Goal: Transaction & Acquisition: Obtain resource

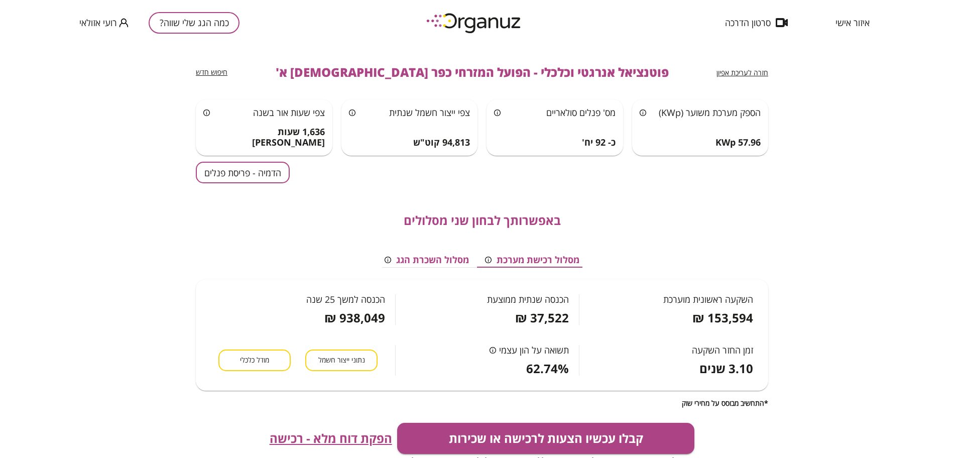
click at [234, 168] on button "הדמיה - פריסת פנלים" at bounding box center [243, 173] width 94 height 22
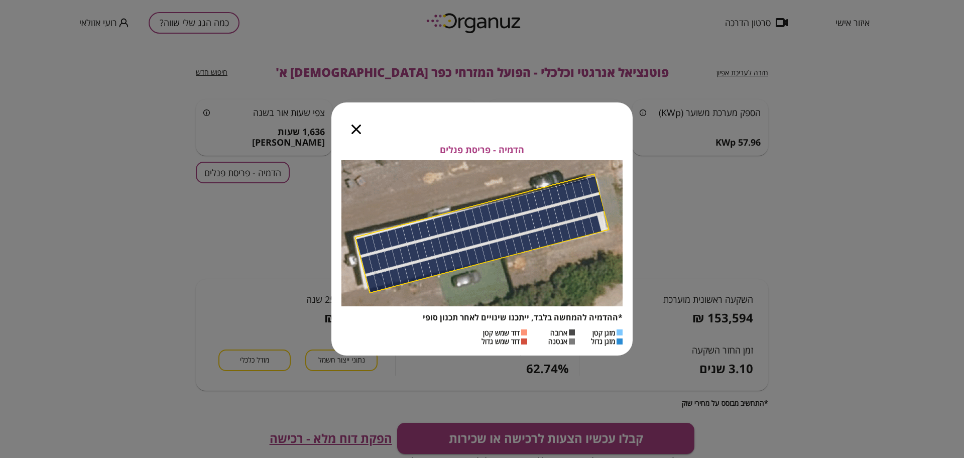
click at [356, 121] on div at bounding box center [356, 123] width 50 height 42
click at [354, 125] on icon "button" at bounding box center [356, 129] width 10 height 10
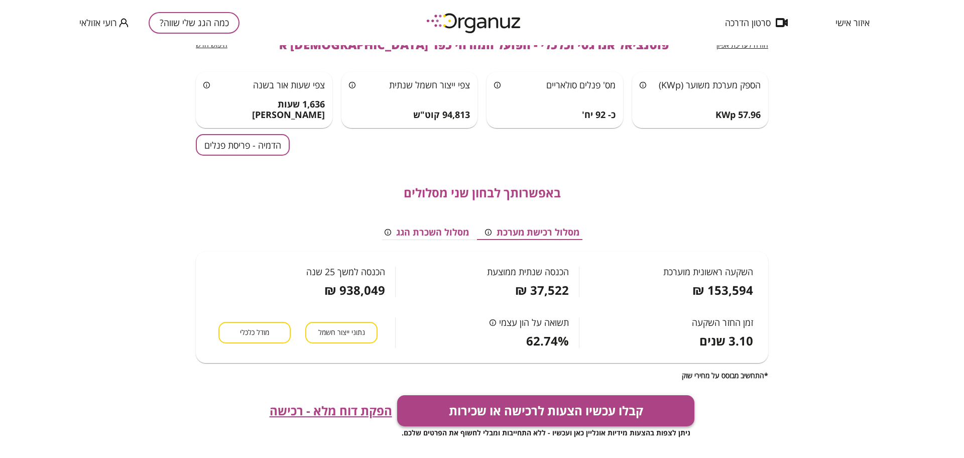
scroll to position [188, 0]
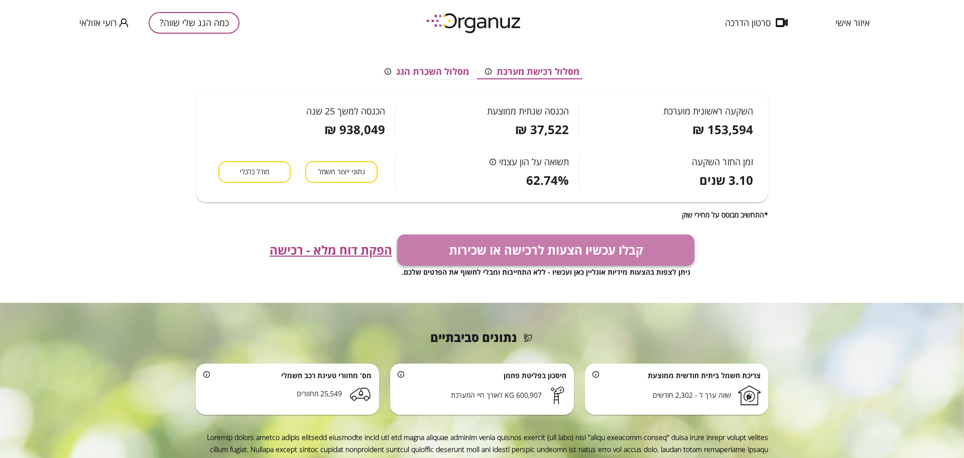
click at [535, 248] on button "קבלו עכשיו הצעות לרכישה או שכירות" at bounding box center [546, 249] width 298 height 31
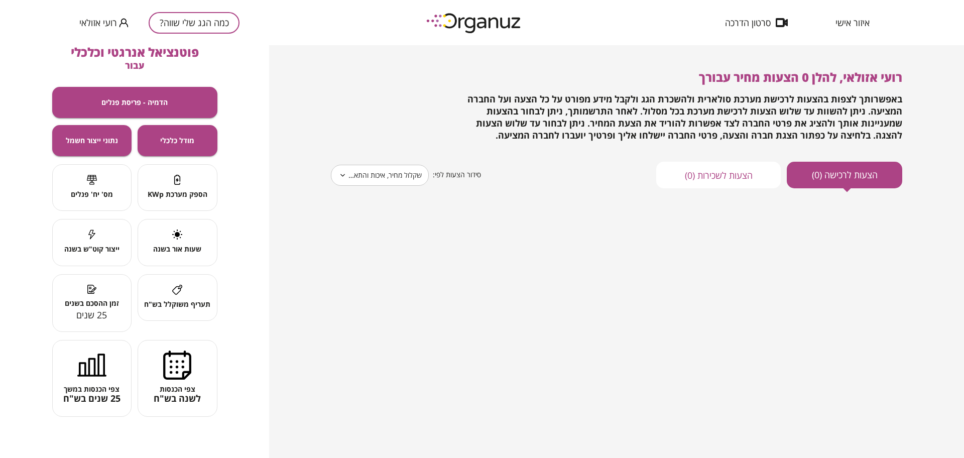
click at [224, 24] on button "כמה הגג שלי שווה?" at bounding box center [194, 23] width 91 height 22
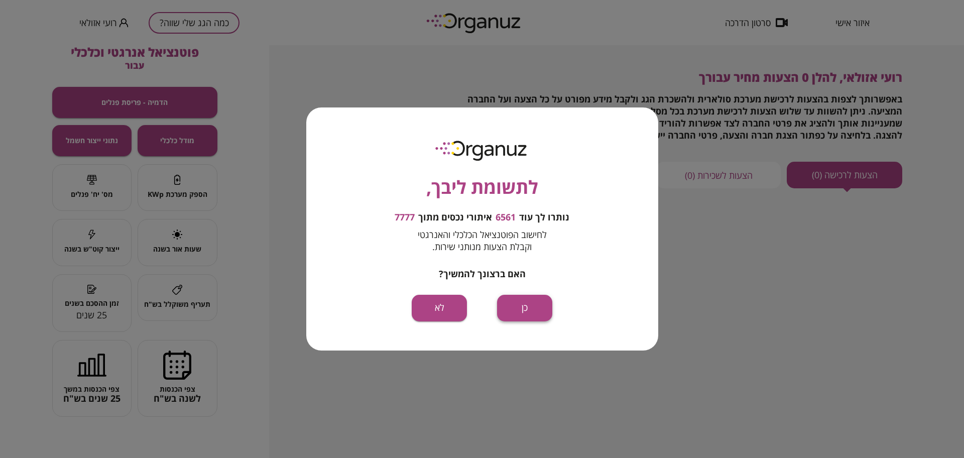
click at [533, 307] on button "כן" at bounding box center [524, 308] width 55 height 27
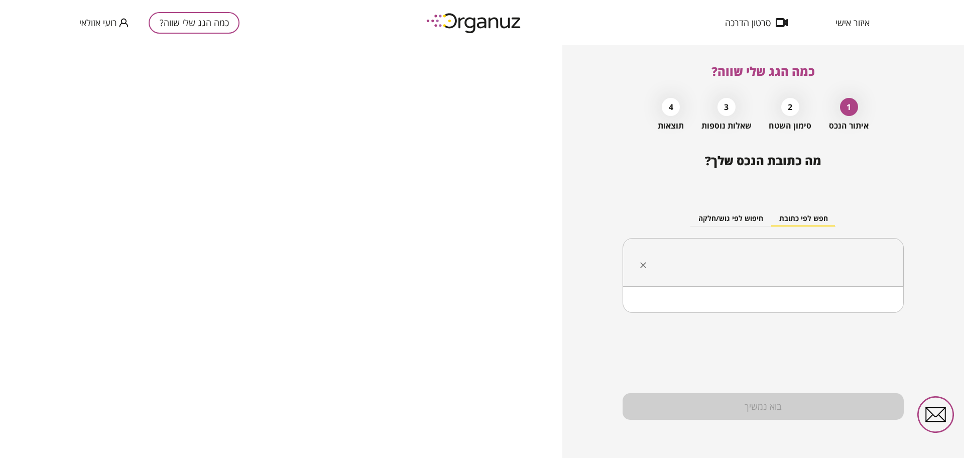
click at [746, 256] on input "text" at bounding box center [766, 262] width 249 height 25
type input "*"
click at [784, 259] on input "text" at bounding box center [766, 262] width 249 height 25
paste input "**********"
click at [877, 316] on li "כפר [DEMOGRAPHIC_DATA] א'" at bounding box center [762, 313] width 255 height 18
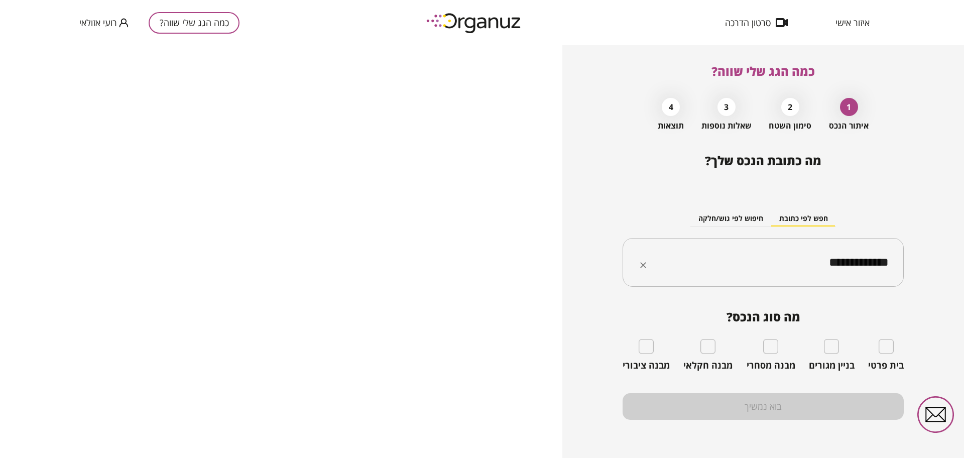
type input "**********"
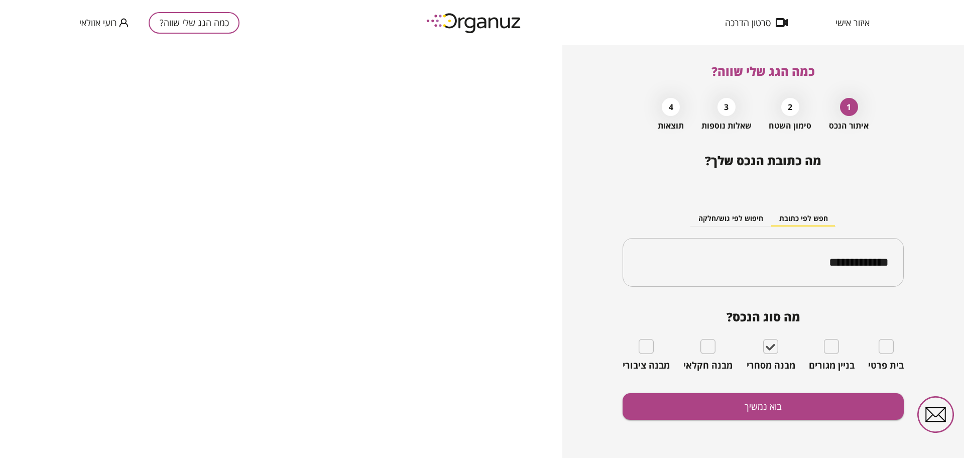
click at [777, 423] on div "**********" at bounding box center [762, 306] width 281 height 304
click at [782, 413] on button "בוא נמשיך" at bounding box center [762, 406] width 281 height 27
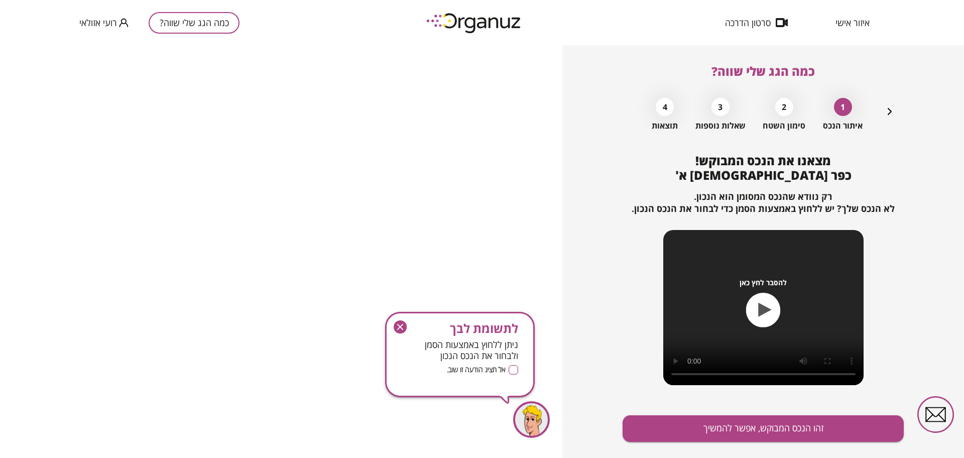
click at [782, 414] on div "מצאנו את הנכס המבוקש! כפר חסידים א' רק נוודא שהנכס המסומן הוא הנכון. לא הנכס של…" at bounding box center [762, 317] width 281 height 326
click at [786, 424] on button "זהו הנכס המבוקש, אפשר להמשיך" at bounding box center [762, 428] width 281 height 27
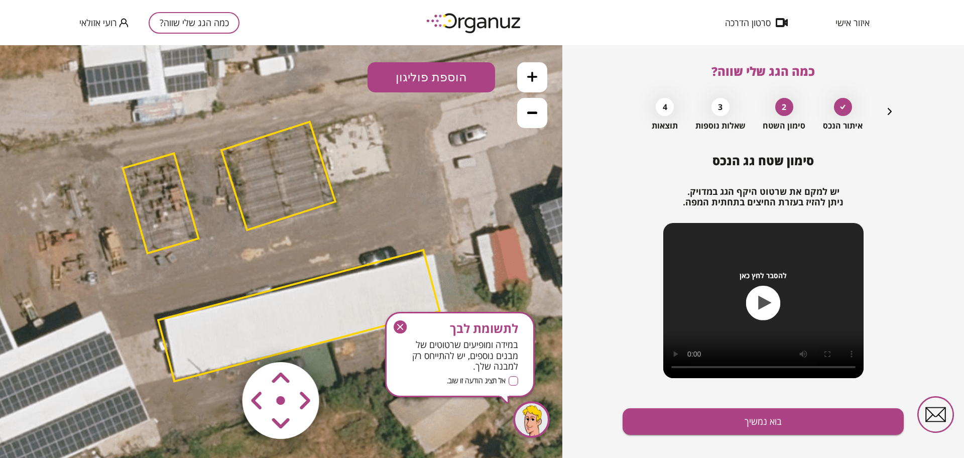
click at [402, 326] on icon "button" at bounding box center [399, 326] width 13 height 13
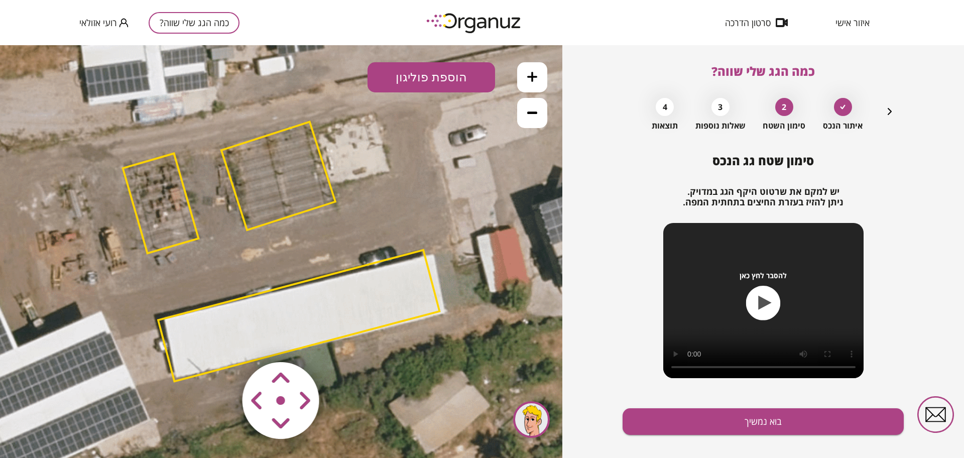
click at [343, 332] on polygon at bounding box center [298, 315] width 281 height 131
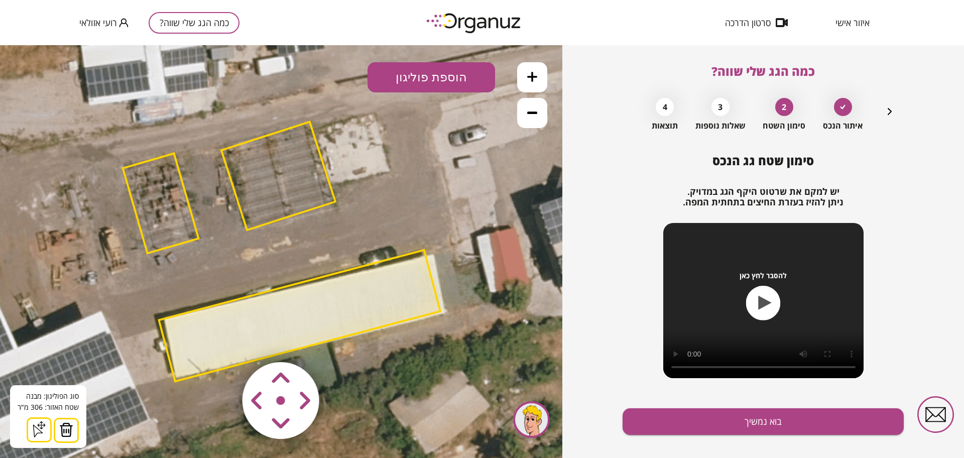
click at [221, 341] on area at bounding box center [221, 341] width 0 height 0
click at [651, 420] on button "בוא נמשיך" at bounding box center [762, 421] width 281 height 27
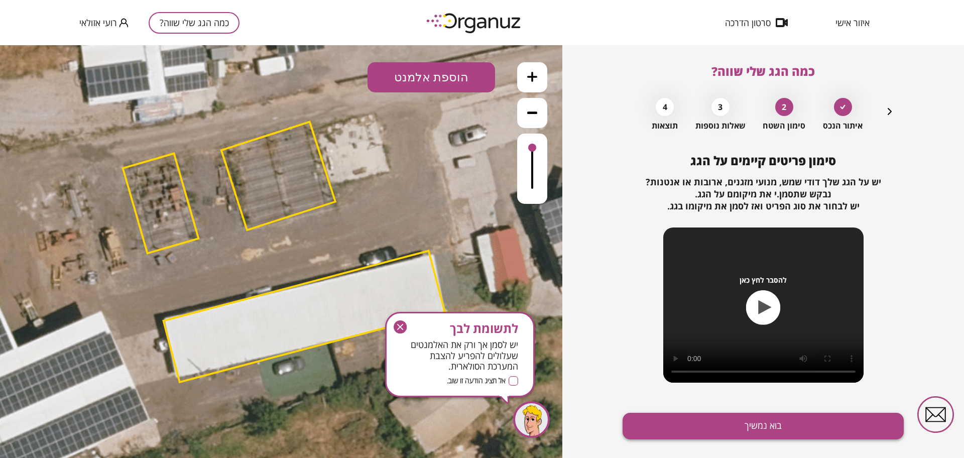
click at [676, 424] on button "בוא נמשיך" at bounding box center [762, 426] width 281 height 27
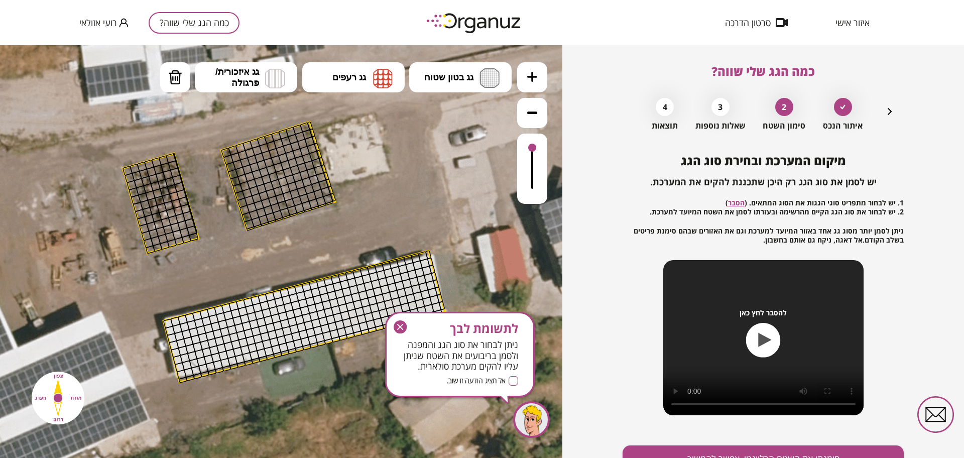
click at [401, 323] on icon "button" at bounding box center [399, 326] width 13 height 13
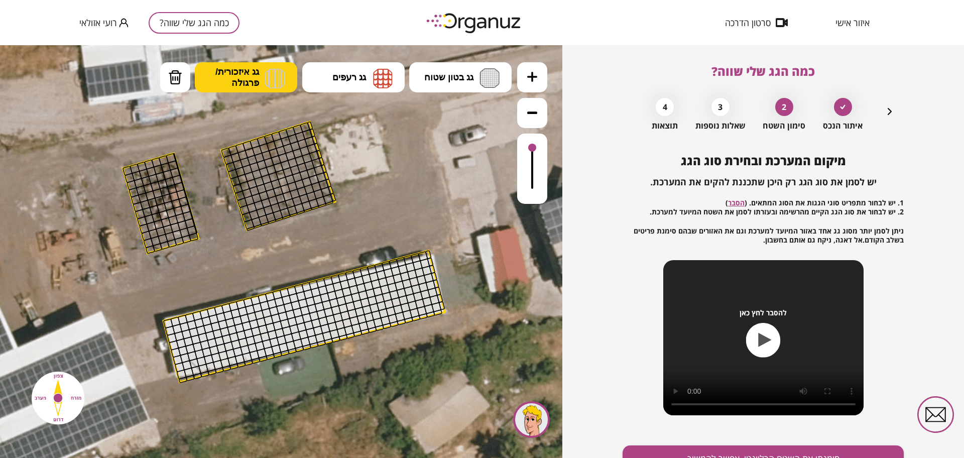
click at [220, 66] on span "גג איזכורית/ פרגולה" at bounding box center [237, 77] width 44 height 22
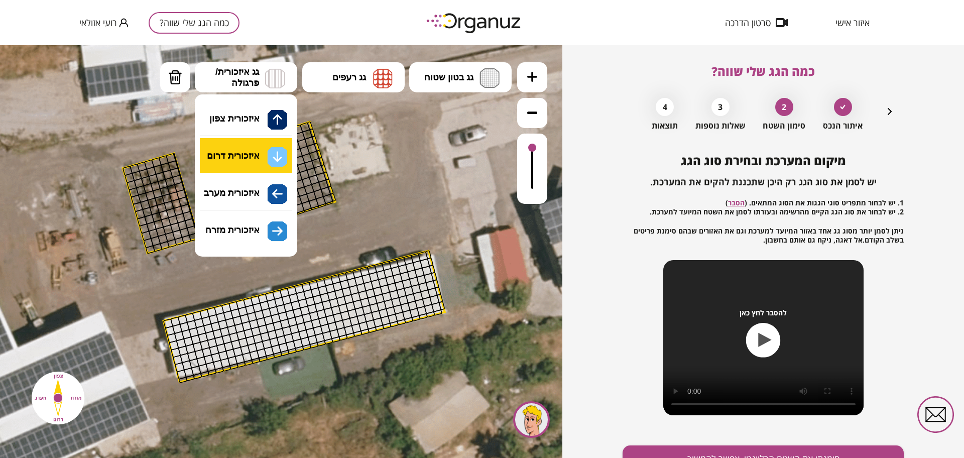
click at [260, 161] on div ".st0 { fill: #FFFFFF; } 0" at bounding box center [281, 251] width 562 height 413
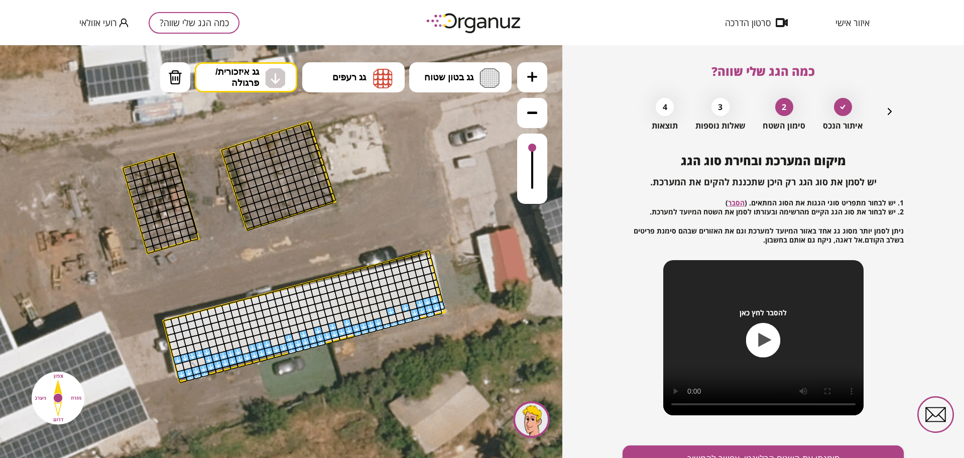
drag, startPoint x: 431, startPoint y: 301, endPoint x: 430, endPoint y: 251, distance: 49.7
click at [537, 77] on button at bounding box center [532, 77] width 30 height 30
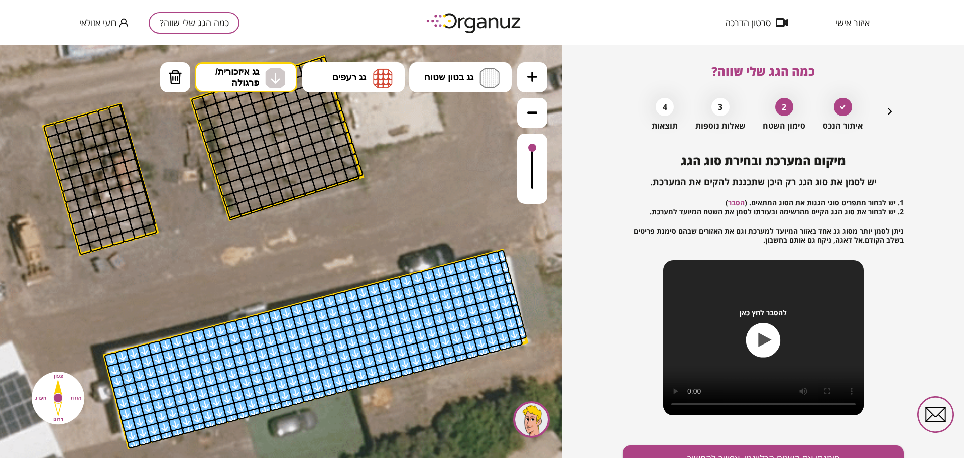
drag, startPoint x: 324, startPoint y: 350, endPoint x: 564, endPoint y: 282, distance: 248.9
click at [562, 45] on html ".st0 { fill: #FFFFFF; }" at bounding box center [281, 45] width 562 height 0
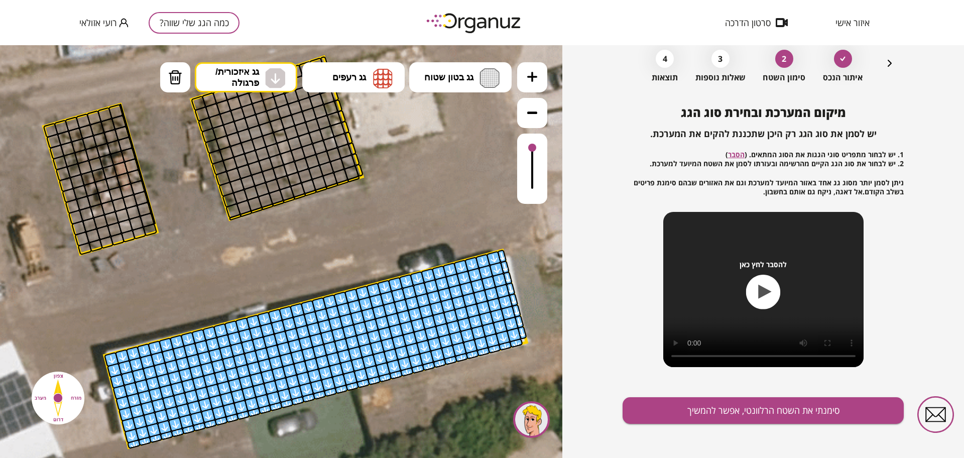
scroll to position [52, 0]
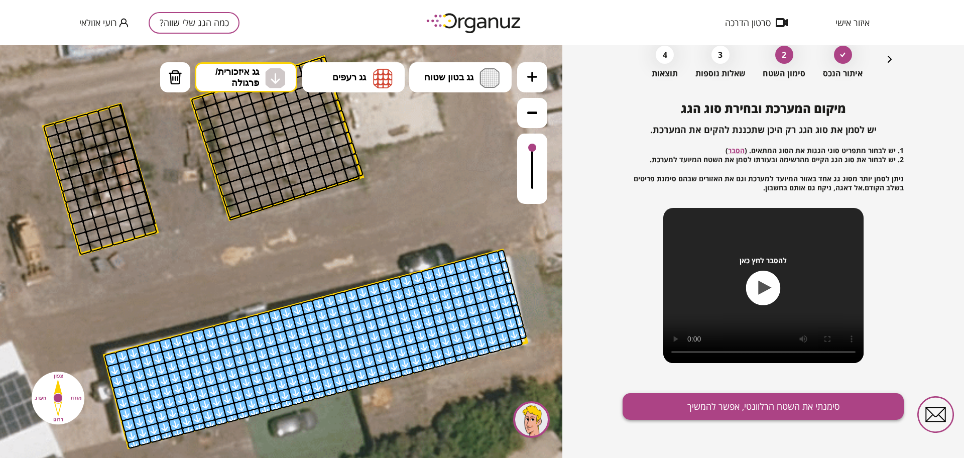
click at [679, 396] on button "סימנתי את השטח הרלוונטי, אפשר להמשיך" at bounding box center [762, 406] width 281 height 27
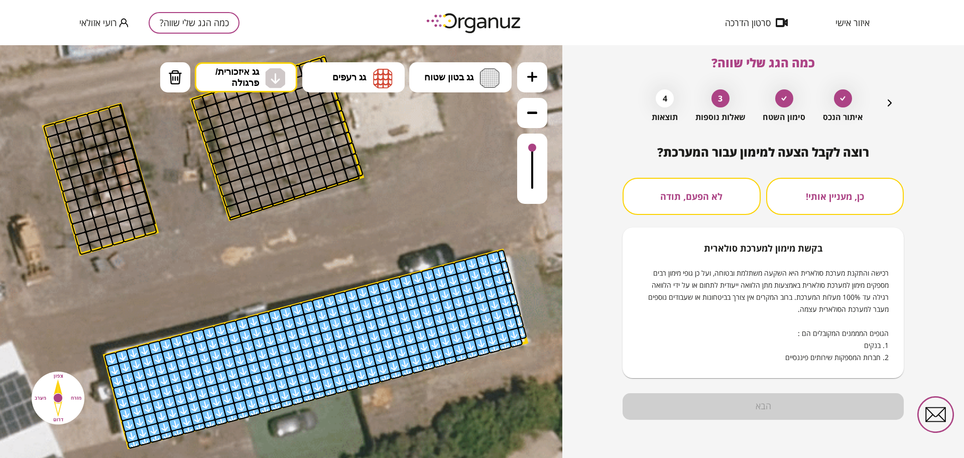
scroll to position [9, 0]
click at [691, 209] on button "לא הפעם, תודה" at bounding box center [691, 196] width 138 height 37
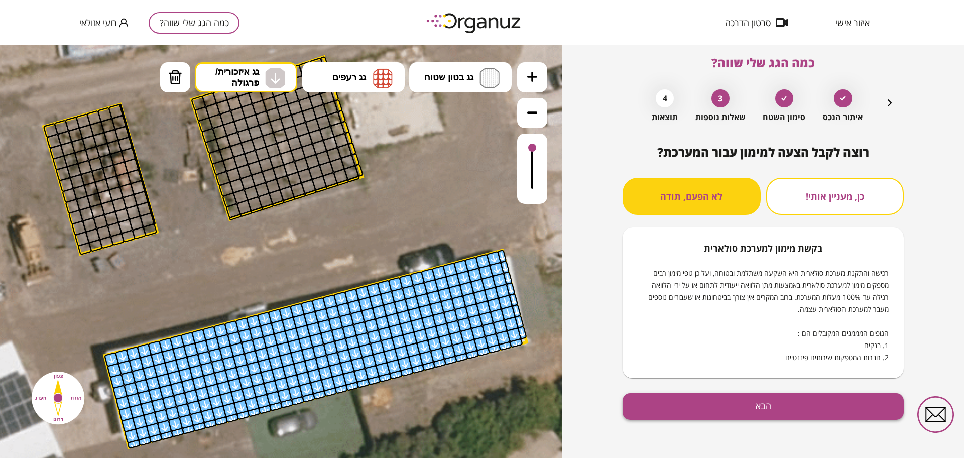
click at [731, 411] on button "הבא" at bounding box center [762, 406] width 281 height 27
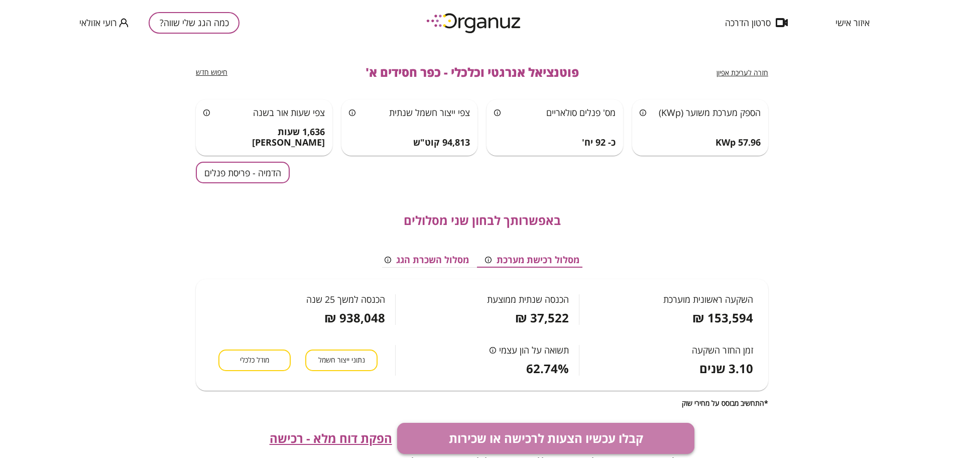
click at [604, 451] on button "קבלו עכשיו הצעות לרכישה או שכירות" at bounding box center [546, 438] width 298 height 31
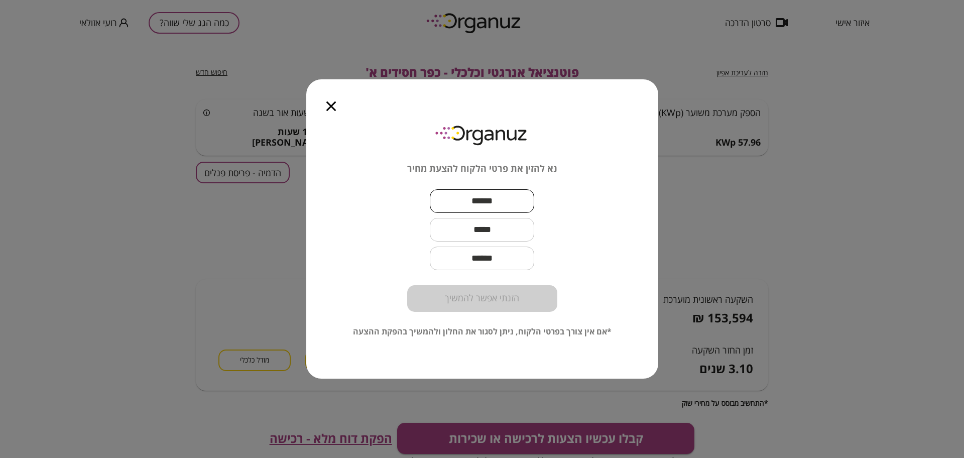
drag, startPoint x: 510, startPoint y: 199, endPoint x: 532, endPoint y: 251, distance: 56.4
click at [510, 198] on input "text" at bounding box center [482, 201] width 104 height 30
paste input "**********"
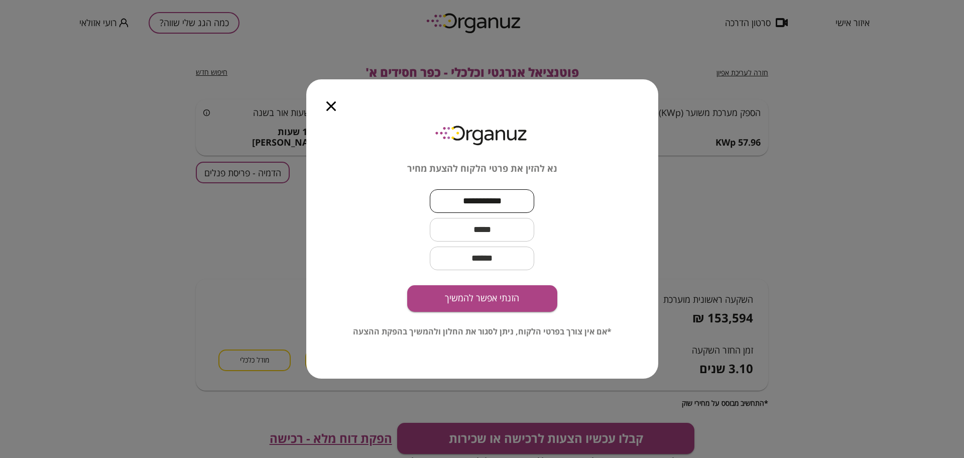
type input "**********"
click at [526, 229] on input "text" at bounding box center [482, 230] width 104 height 30
drag, startPoint x: 484, startPoint y: 225, endPoint x: 495, endPoint y: 235, distance: 14.6
click at [484, 225] on input "text" at bounding box center [482, 230] width 104 height 30
paste input "**********"
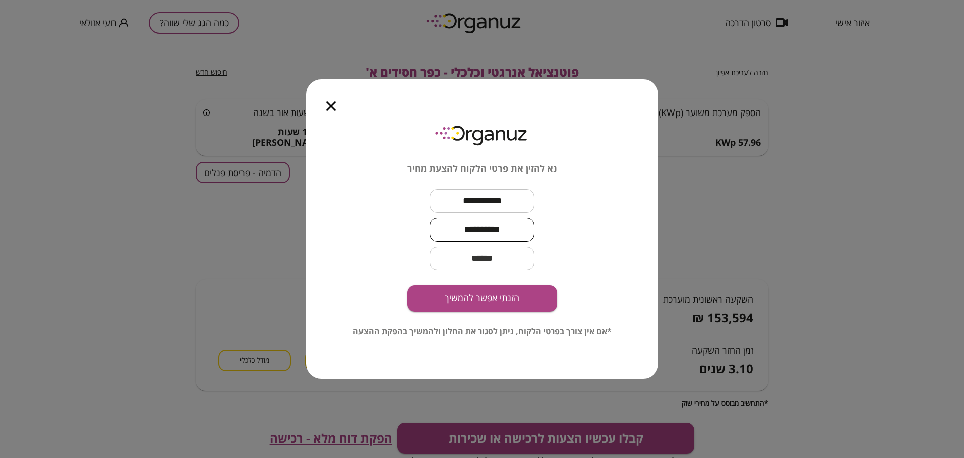
type input "**********"
click at [518, 293] on button "הזנתי אפשר להמשיך" at bounding box center [482, 298] width 150 height 27
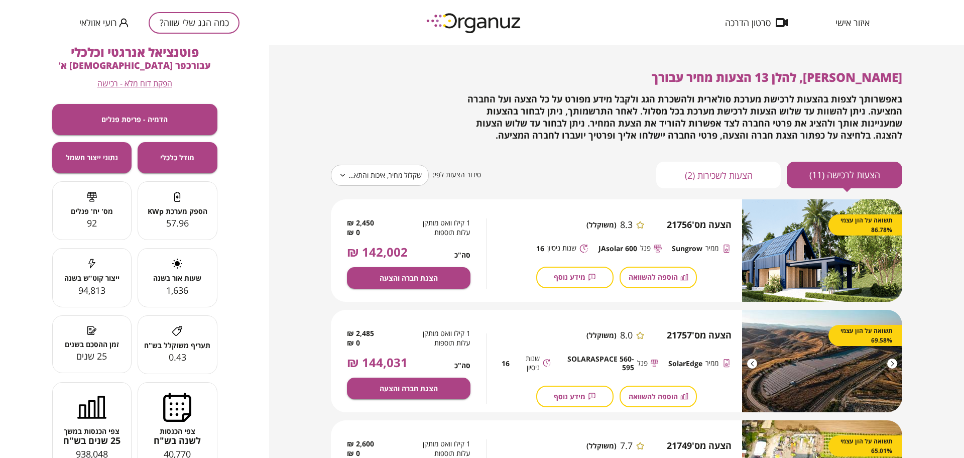
click at [386, 174] on body "**********" at bounding box center [482, 229] width 964 height 458
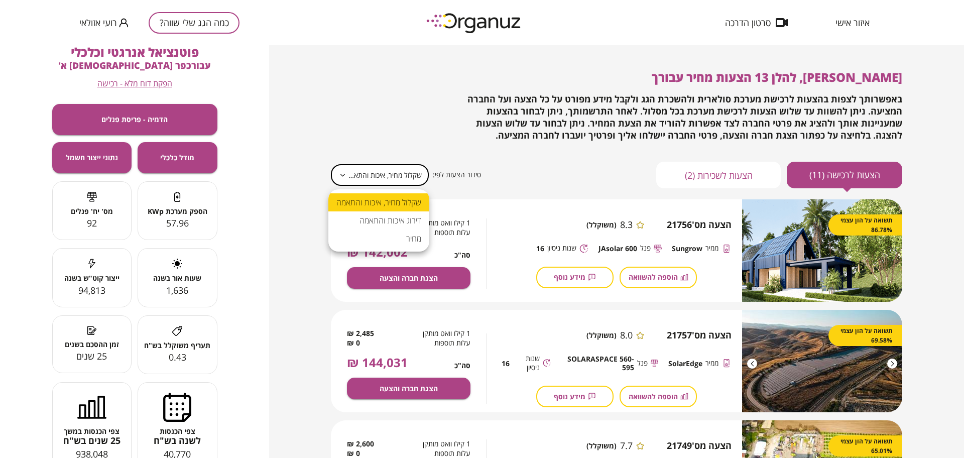
click at [403, 233] on li "מחיר" at bounding box center [378, 238] width 101 height 18
type input "*****"
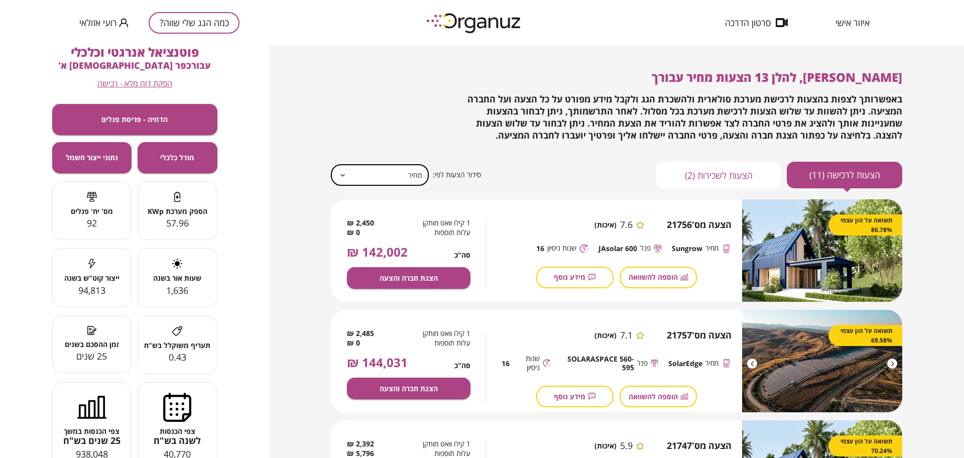
click at [617, 133] on span "באפשרותך לצפות בהצעות לרכישת מערכת סולארית ולהשכרת הגג ולקבל מידע מפורט על כל ה…" at bounding box center [684, 117] width 435 height 48
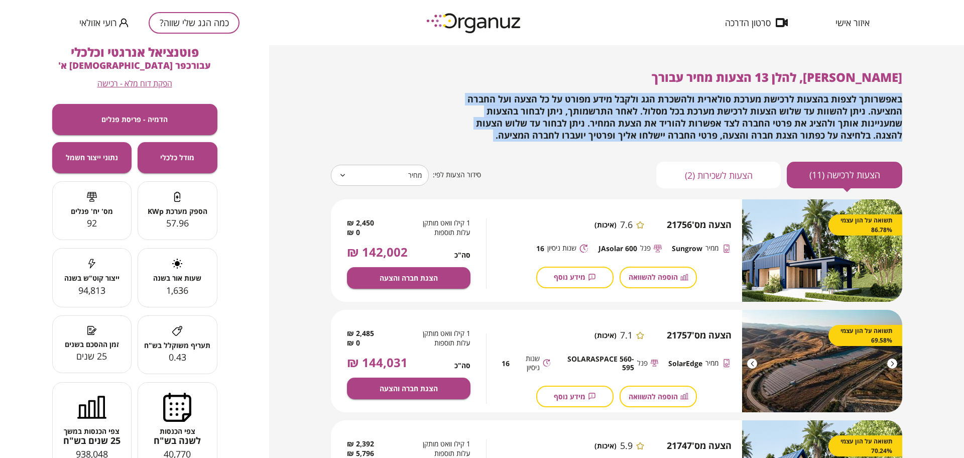
click at [617, 133] on span "באפשרותך לצפות בהצעות לרכישת מערכת סולארית ולהשכרת הגג ולקבל מידע מפורט על כל ה…" at bounding box center [684, 117] width 435 height 48
click at [655, 93] on span "באפשרותך לצפות בהצעות לרכישת מערכת סולארית ולהשכרת הגג ולקבל מידע מפורט על כל ה…" at bounding box center [684, 117] width 435 height 48
click at [675, 130] on span "באפשרותך לצפות בהצעות לרכישת מערכת סולארית ולהשכרת הגג ולקבל מידע מפורט על כל ה…" at bounding box center [684, 117] width 435 height 48
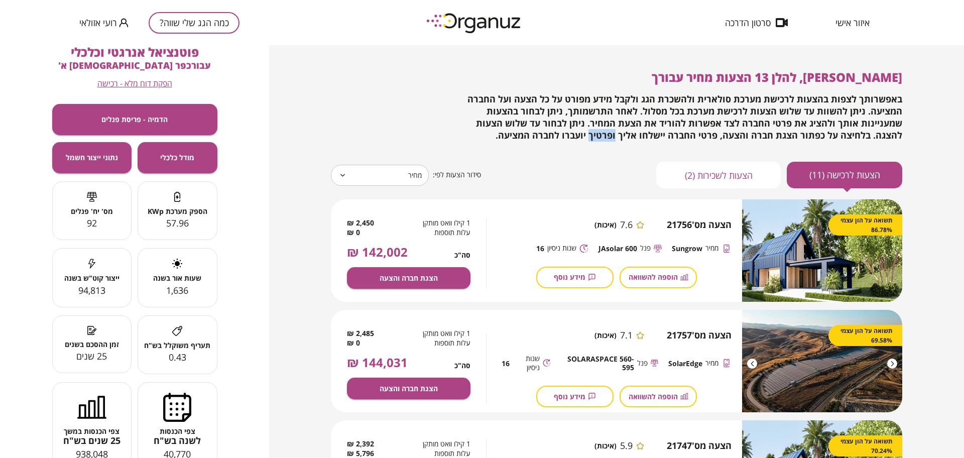
click at [675, 130] on span "באפשרותך לצפות בהצעות לרכישת מערכת סולארית ולהשכרת הגג ולקבל מידע מפורט על כל ה…" at bounding box center [684, 117] width 435 height 48
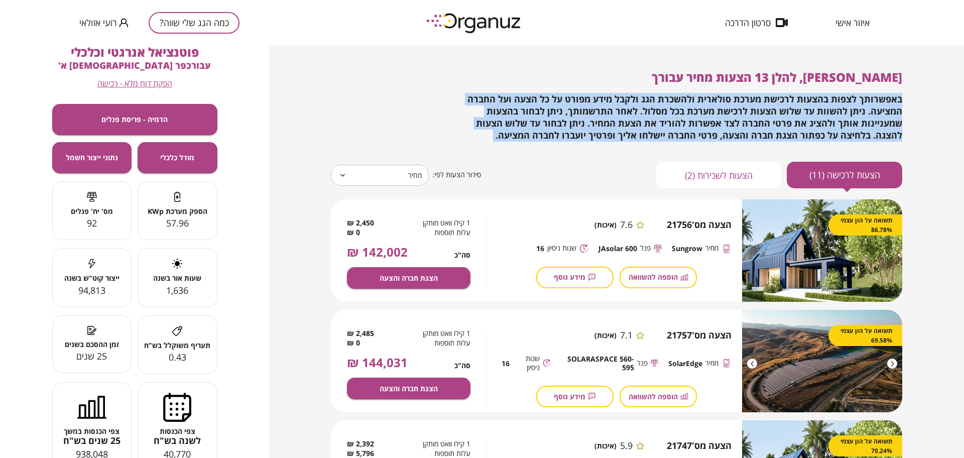
click at [675, 130] on span "באפשרותך לצפות בהצעות לרכישת מערכת סולארית ולהשכרת הגג ולקבל מידע מפורט על כל ה…" at bounding box center [684, 117] width 435 height 48
click at [553, 124] on span "באפשרותך לצפות בהצעות לרכישת מערכת סולארית ולהשכרת הגג ולקבל מידע מפורט על כל ה…" at bounding box center [684, 117] width 435 height 48
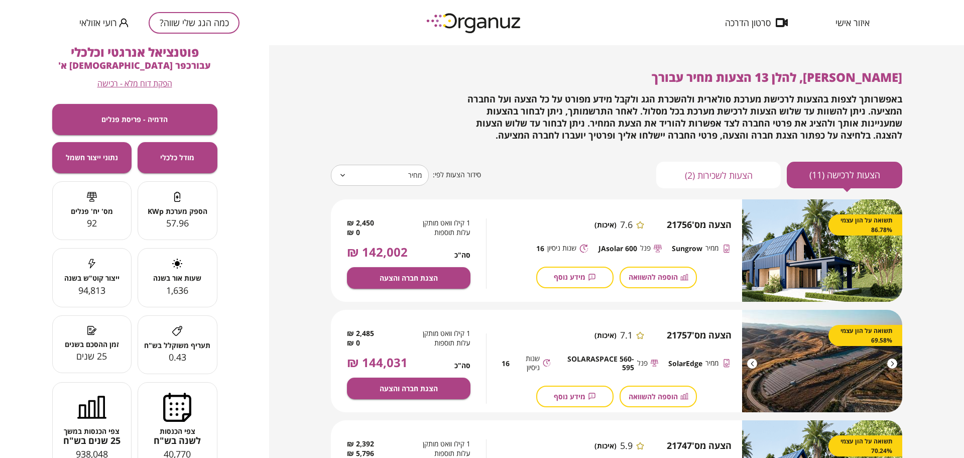
click at [576, 137] on span "באפשרותך לצפות בהצעות לרכישת מערכת סולארית ולהשכרת הגג ולקבל מידע מפורט על כל ה…" at bounding box center [684, 117] width 435 height 48
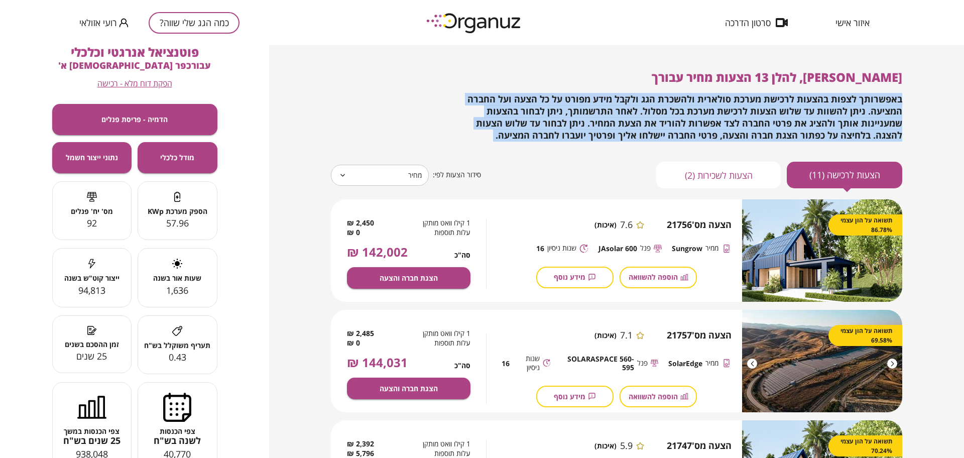
click at [576, 137] on span "באפשרותך לצפות בהצעות לרכישת מערכת סולארית ולהשכרת הגג ולקבל מידע מפורט על כל ה…" at bounding box center [684, 117] width 435 height 48
click at [576, 136] on span "באפשרותך לצפות בהצעות לרכישת מערכת סולארית ולהשכרת הגג ולקבל מידע מפורט על כל ה…" at bounding box center [684, 117] width 435 height 48
click at [573, 134] on div "באפשרותך לצפות בהצעות לרכישת מערכת סולארית ולהשכרת הגג ולקבל מידע מפורט על כל ה…" at bounding box center [673, 117] width 457 height 48
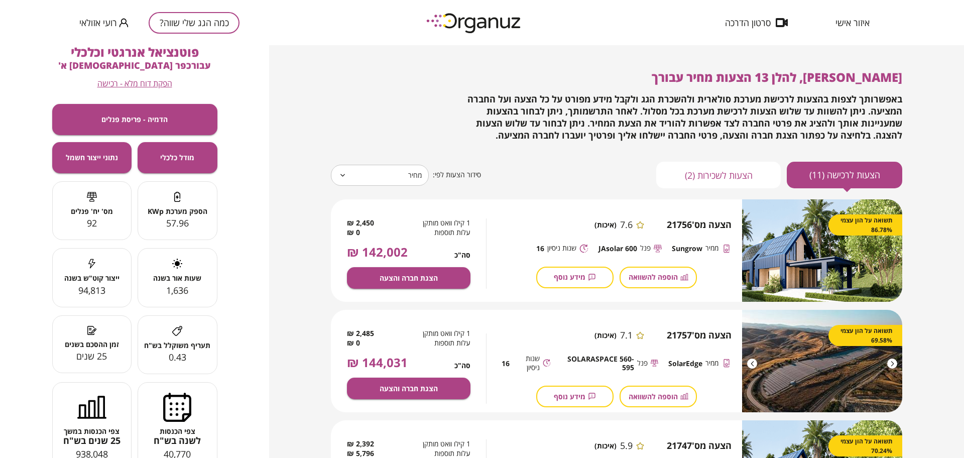
click at [573, 134] on div "באפשרותך לצפות בהצעות לרכישת מערכת סולארית ולהשכרת הגג ולקבל מידע מפורט על כל ה…" at bounding box center [673, 117] width 457 height 48
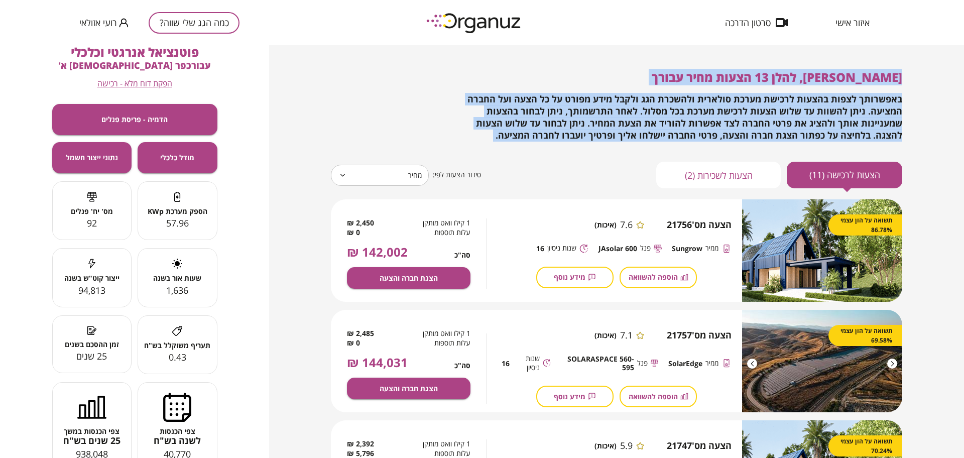
drag, startPoint x: 906, startPoint y: 69, endPoint x: 563, endPoint y: 145, distance: 351.4
click at [563, 145] on div "[PERSON_NAME], להלן 13 הצעות מחיר עבורך באפשרותך לצפות בהצעות לרכישת מערכת סולא…" at bounding box center [616, 239] width 611 height 389
click at [565, 127] on span "באפשרותך לצפות בהצעות לרכישת מערכת סולארית ולהשכרת הגג ולקבל מידע מפורט על כל ה…" at bounding box center [684, 117] width 435 height 48
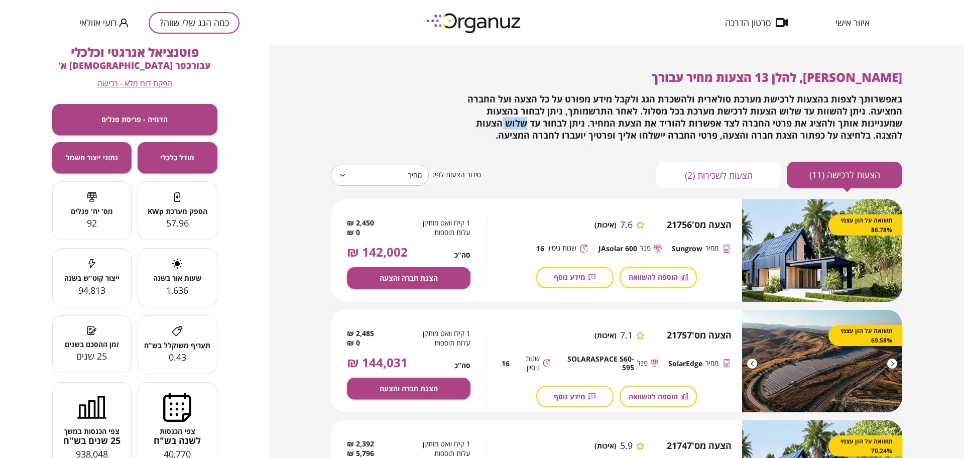
click at [565, 127] on span "באפשרותך לצפות בהצעות לרכישת מערכת סולארית ולהשכרת הגג ולקבל מידע מפורט על כל ה…" at bounding box center [684, 117] width 435 height 48
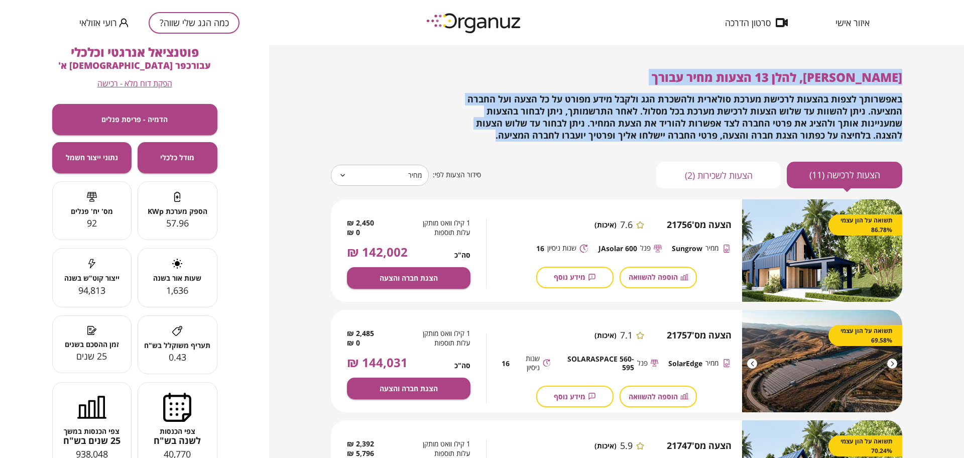
drag, startPoint x: 572, startPoint y: 137, endPoint x: 919, endPoint y: 55, distance: 356.9
click at [919, 55] on div "[PERSON_NAME], להלן 13 הצעות מחיר עבורך באפשרותך לצפות בהצעות לרכישת מערכת סולא…" at bounding box center [616, 239] width 611 height 389
click at [954, 128] on div "[PERSON_NAME], להלן 13 הצעות מחיר עבורך באפשרותך לצפות בהצעות לרכישת מערכת סולא…" at bounding box center [616, 251] width 695 height 413
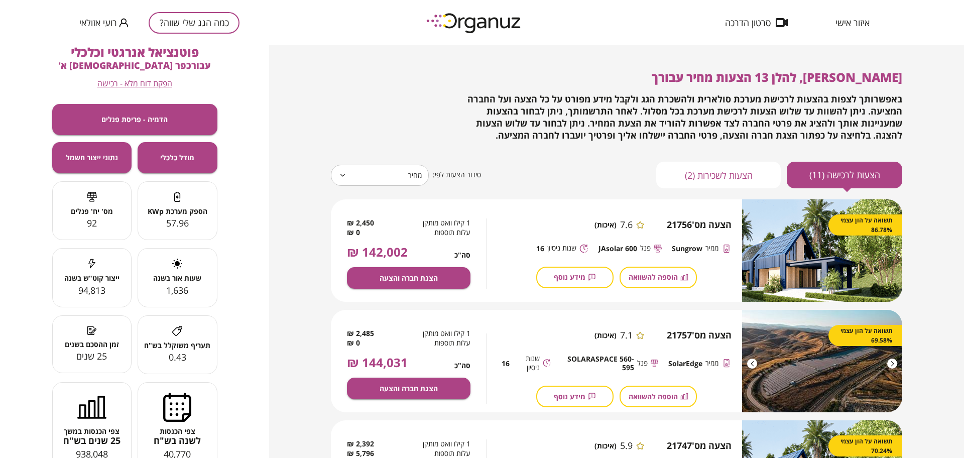
click at [588, 99] on span "באפשרותך לצפות בהצעות לרכישת מערכת סולארית ולהשכרת הגג ולקבל מידע מפורט על כל ה…" at bounding box center [684, 117] width 435 height 48
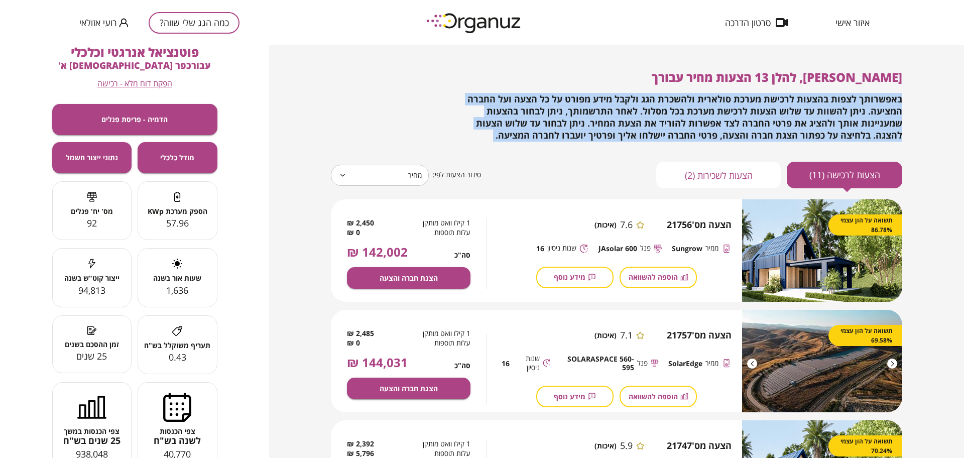
click at [588, 99] on span "באפשרותך לצפות בהצעות לרכישת מערכת סולארית ולהשכרת הגג ולקבל מידע מפורט על כל ה…" at bounding box center [684, 117] width 435 height 48
click at [581, 143] on div "[PERSON_NAME], להלן 13 הצעות מחיר עבורך באפשרותך לצפות בהצעות לרכישת מערכת סולא…" at bounding box center [616, 129] width 571 height 118
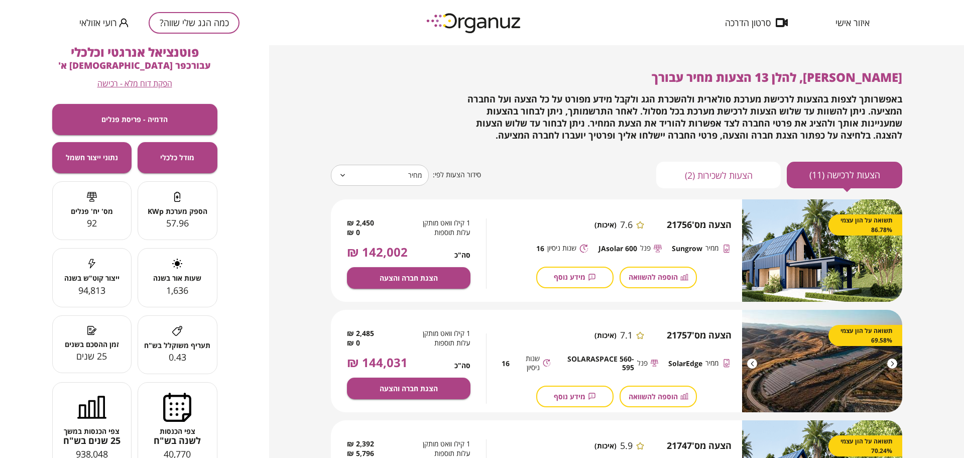
click at [577, 134] on span "באפשרותך לצפות בהצעות לרכישת מערכת סולארית ולהשכרת הגג ולקבל מידע מפורט על כל ה…" at bounding box center [684, 117] width 435 height 48
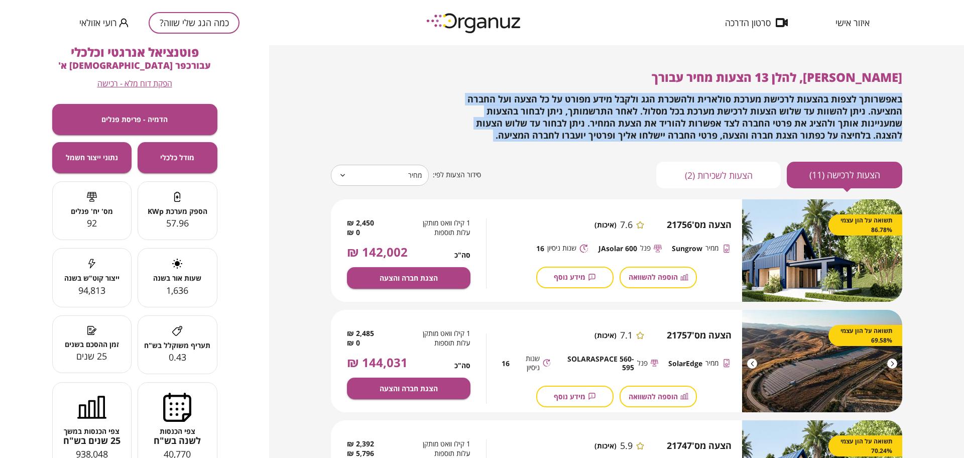
click at [577, 134] on span "באפשרותך לצפות בהצעות לרכישת מערכת סולארית ולהשכרת הגג ולקבל מידע מפורט על כל ה…" at bounding box center [684, 117] width 435 height 48
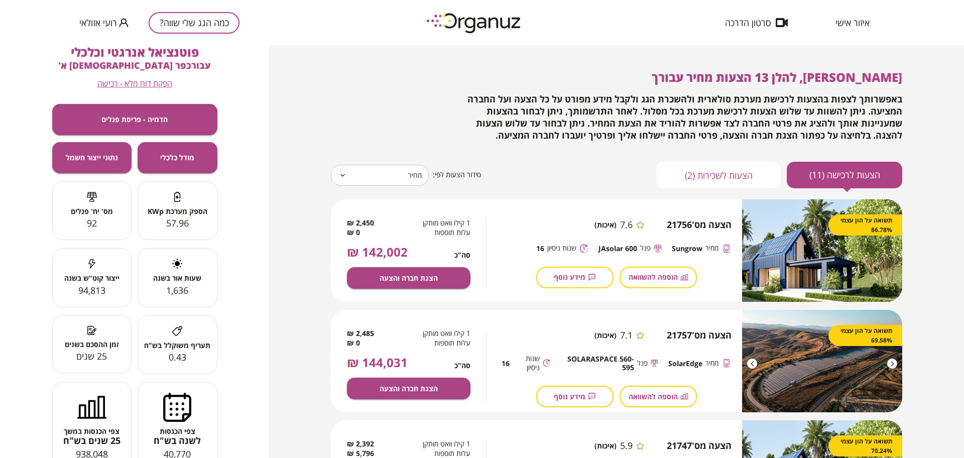
click at [874, 74] on span "[PERSON_NAME], להלן 13 הצעות מחיר עבורך" at bounding box center [776, 77] width 250 height 17
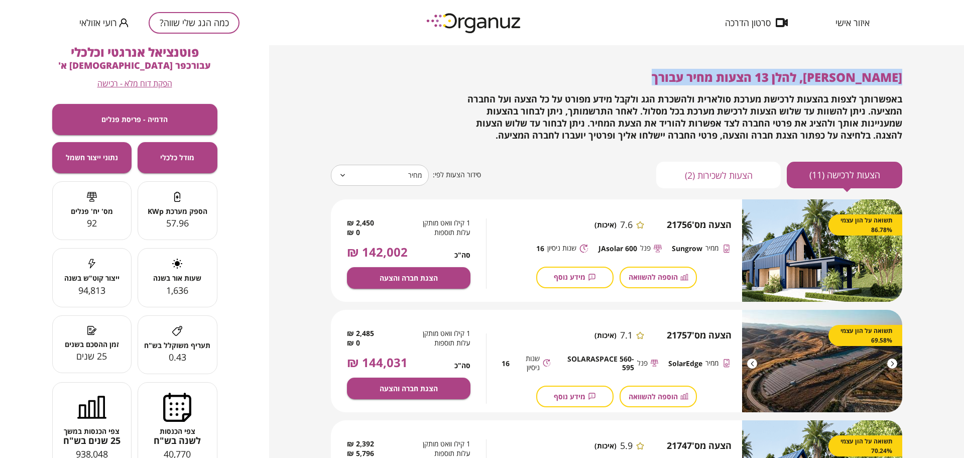
click at [874, 74] on span "[PERSON_NAME], להלן 13 הצעות מחיר עבורך" at bounding box center [776, 77] width 250 height 17
click at [904, 91] on div "[PERSON_NAME], להלן 13 הצעות מחיר עבורך באפשרותך לצפות בהצעות לרכישת מערכת סולא…" at bounding box center [616, 239] width 611 height 389
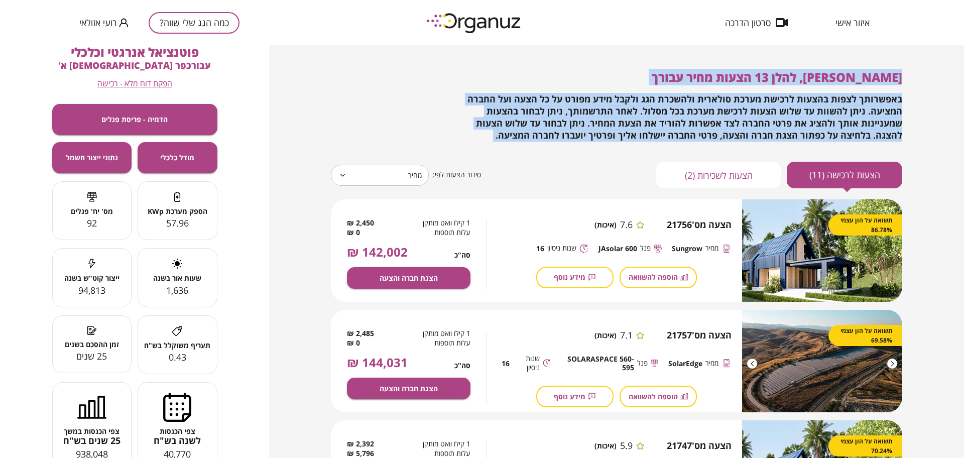
drag, startPoint x: 899, startPoint y: 72, endPoint x: 604, endPoint y: 149, distance: 304.4
click at [604, 149] on div "[PERSON_NAME], להלן 13 הצעות מחיר עבורך באפשרותך לצפות בהצעות לרכישת מערכת סולא…" at bounding box center [616, 129] width 571 height 118
click at [543, 131] on div "באפשרותך לצפות בהצעות לרכישת מערכת סולארית ולהשכרת הגג ולקבל מידע מפורט על כל ה…" at bounding box center [673, 117] width 457 height 48
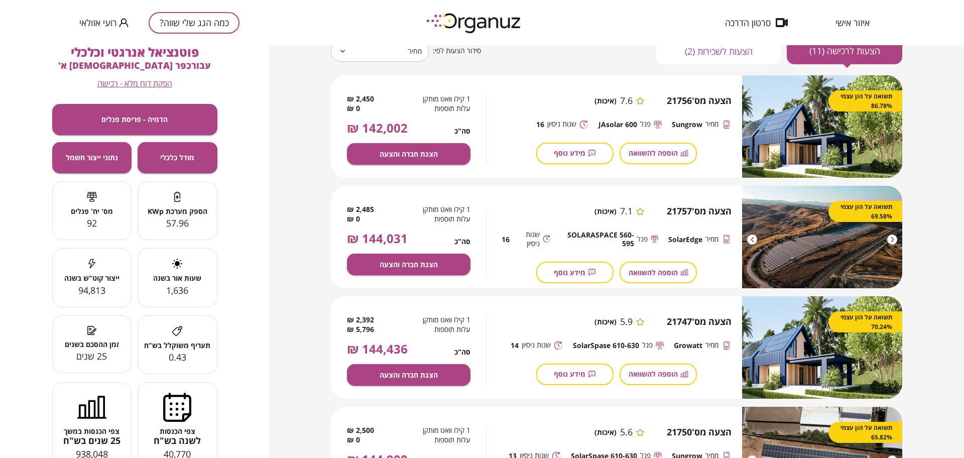
scroll to position [125, 0]
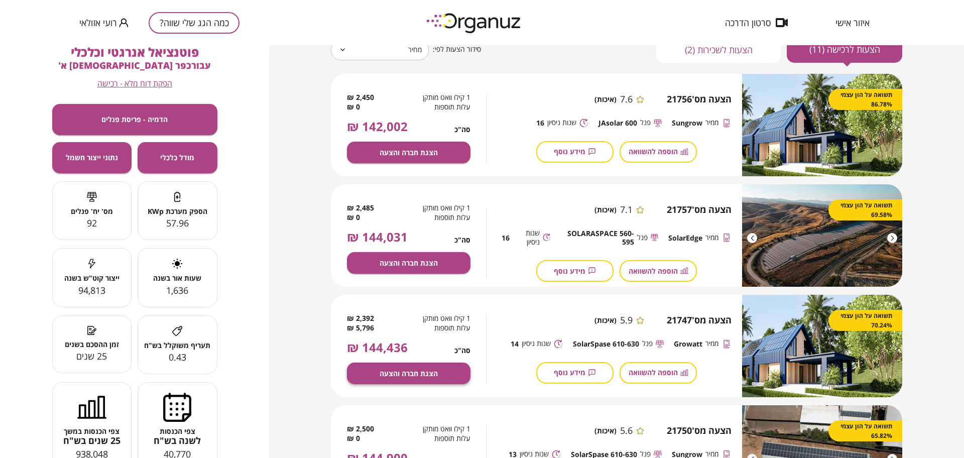
click at [391, 370] on span "הצגת חברה והצעה" at bounding box center [408, 373] width 58 height 9
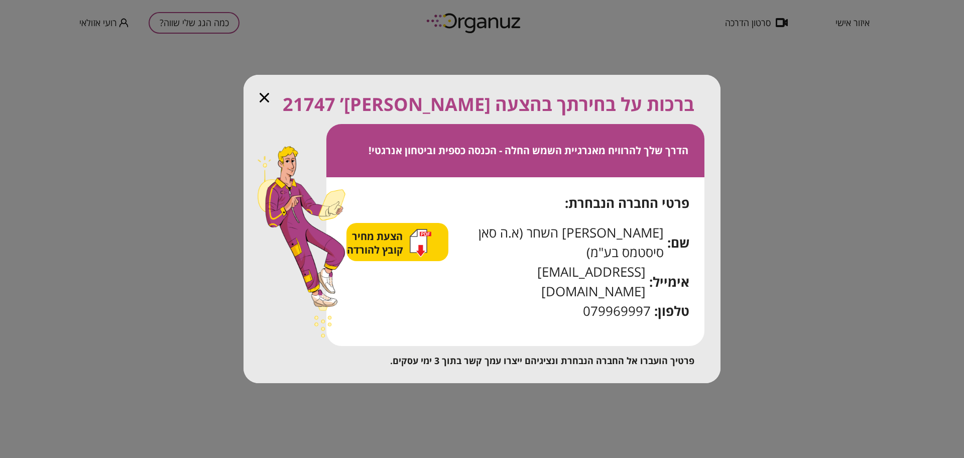
click at [427, 252] on icon "button" at bounding box center [418, 240] width 17 height 23
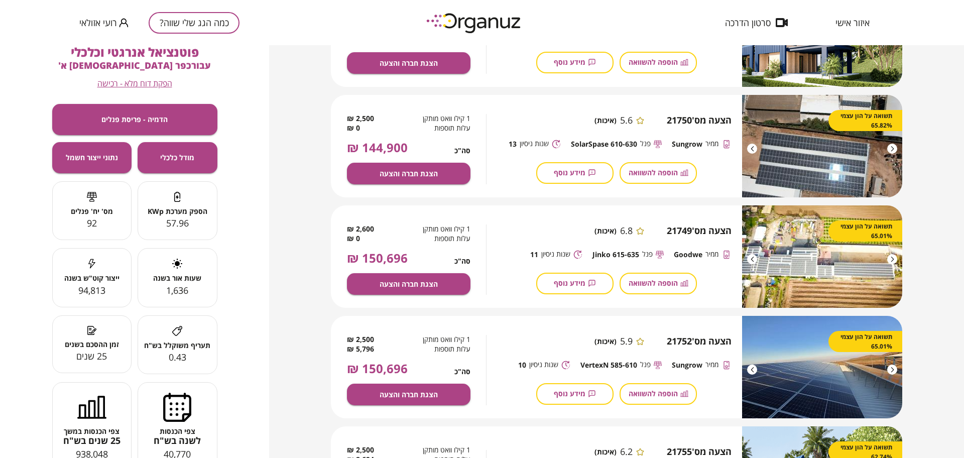
scroll to position [439, 0]
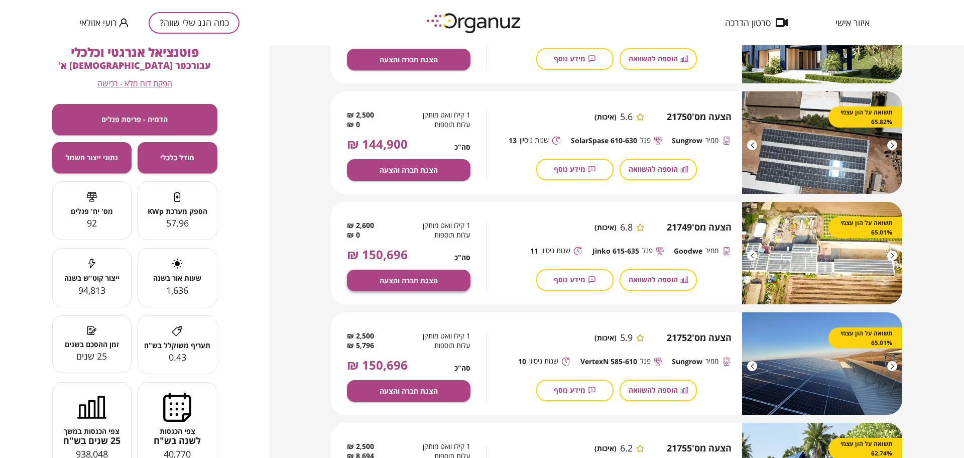
click at [422, 283] on span "הצגת חברה והצעה" at bounding box center [408, 280] width 58 height 9
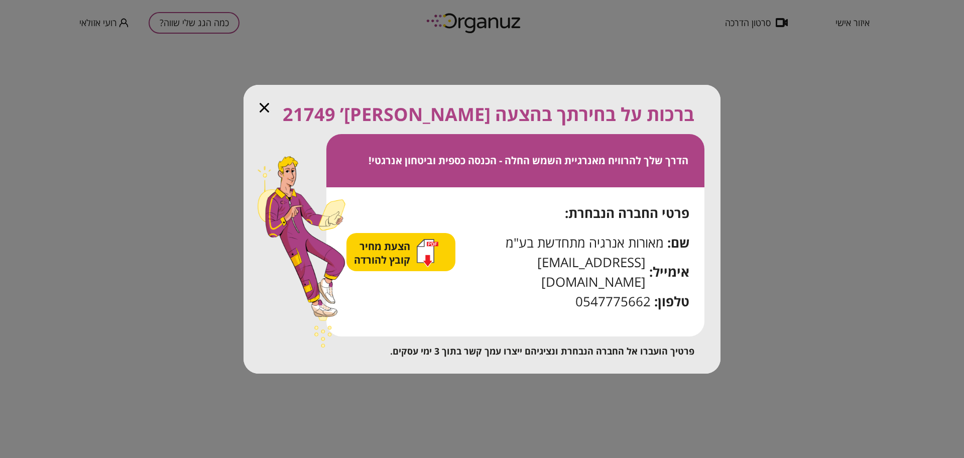
click at [391, 266] on span "הצעת מחיר קובץ להורדה" at bounding box center [383, 252] width 59 height 27
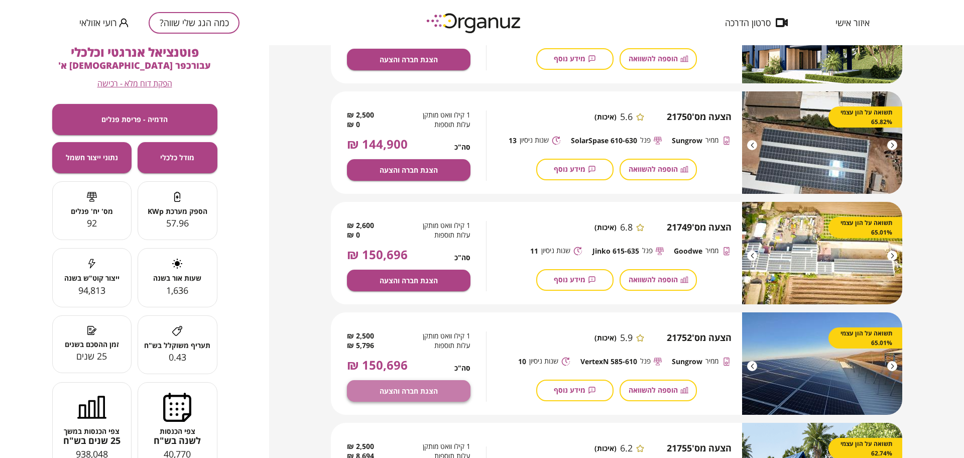
click at [422, 388] on span "הצגת חברה והצעה" at bounding box center [408, 390] width 58 height 9
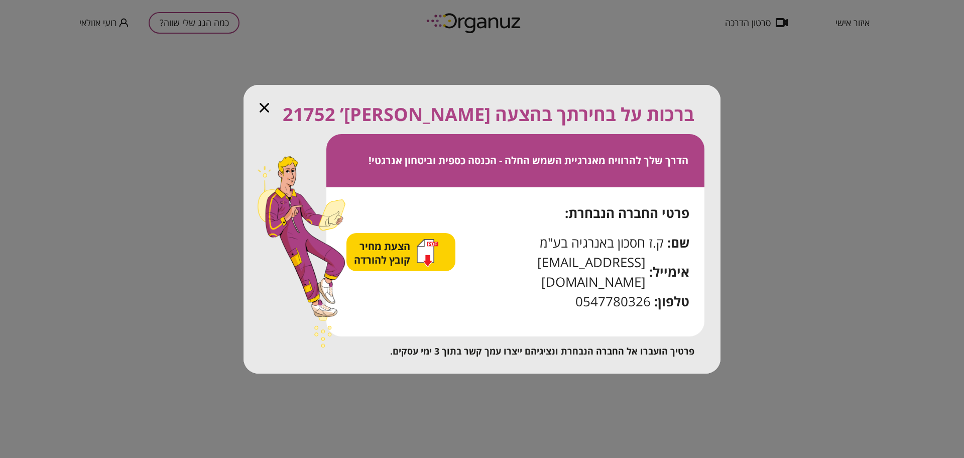
click at [379, 260] on span "הצעת מחיר קובץ להורדה" at bounding box center [383, 252] width 59 height 27
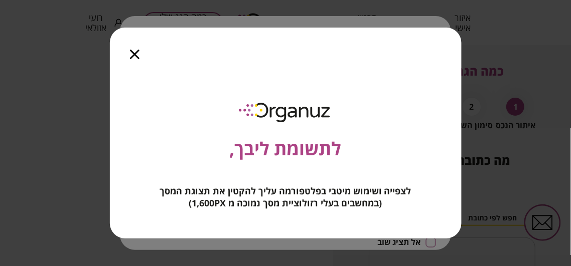
click at [134, 53] on icon "button" at bounding box center [135, 55] width 10 height 10
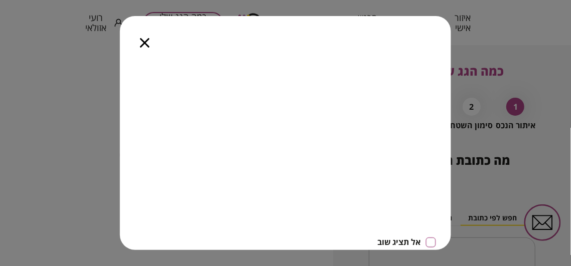
click at [144, 43] on icon "button" at bounding box center [145, 43] width 10 height 10
